Goal: Find specific page/section: Find specific page/section

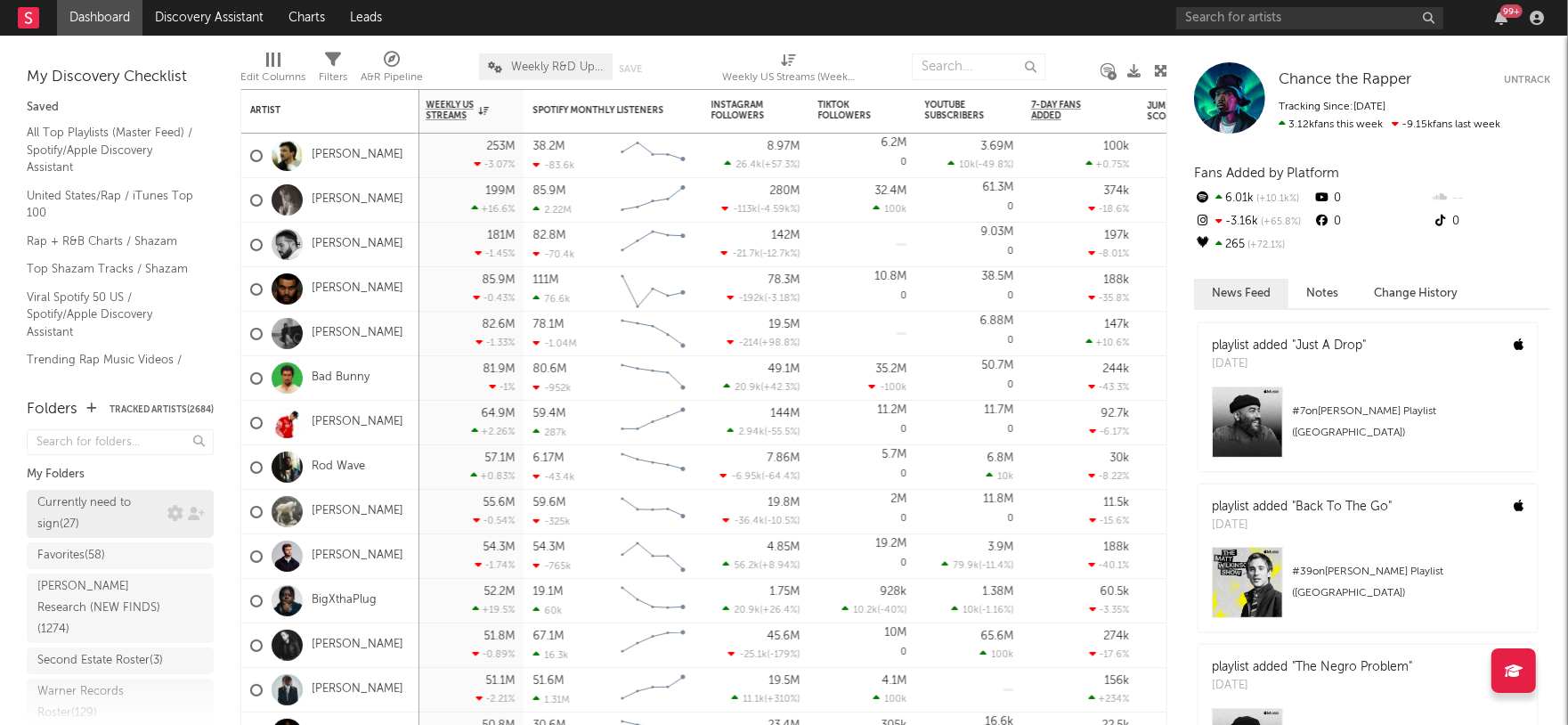
click at [113, 515] on div "Currently need to sign ( 27 )" at bounding box center [100, 513] width 125 height 42
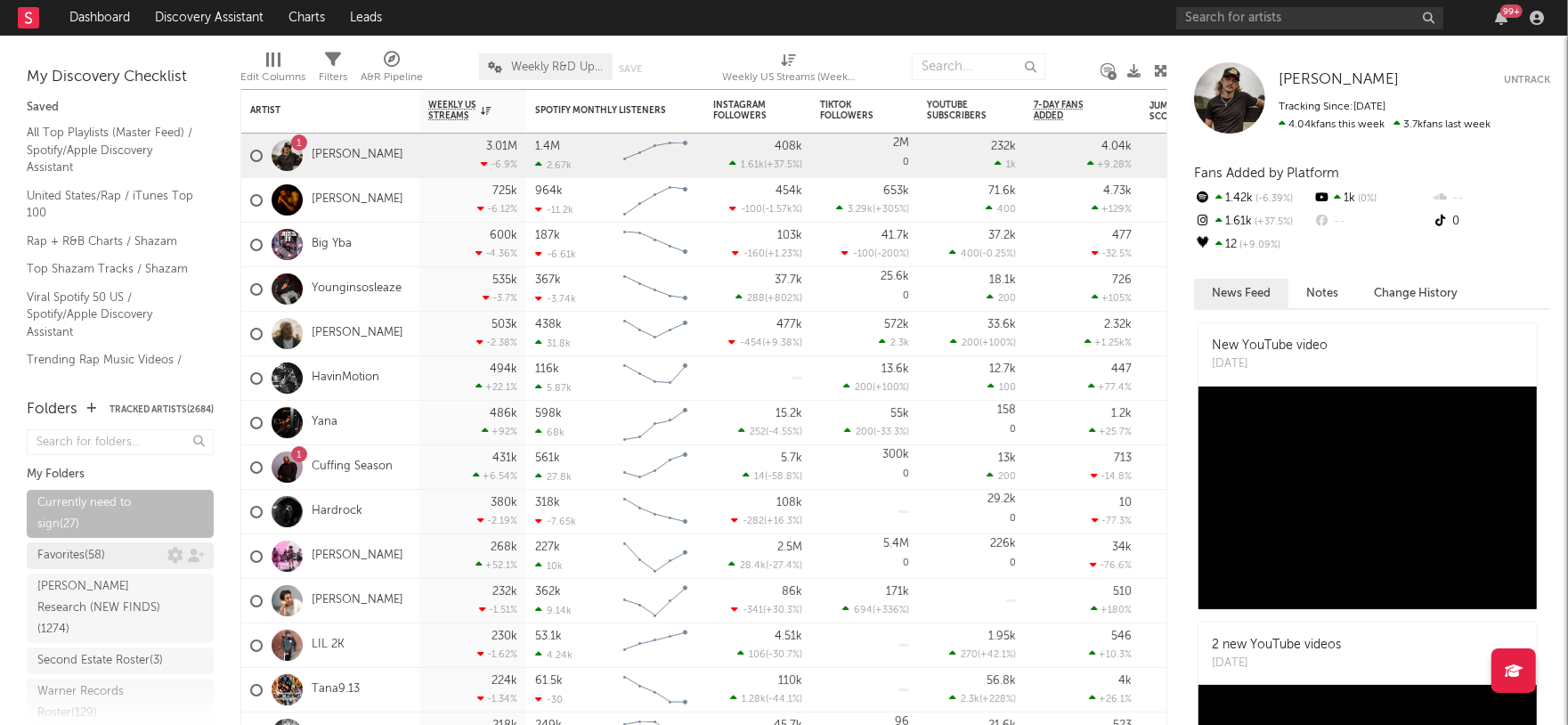
click at [93, 550] on div "Favorites ( 58 )" at bounding box center [71, 555] width 68 height 22
